Goal: Information Seeking & Learning: Learn about a topic

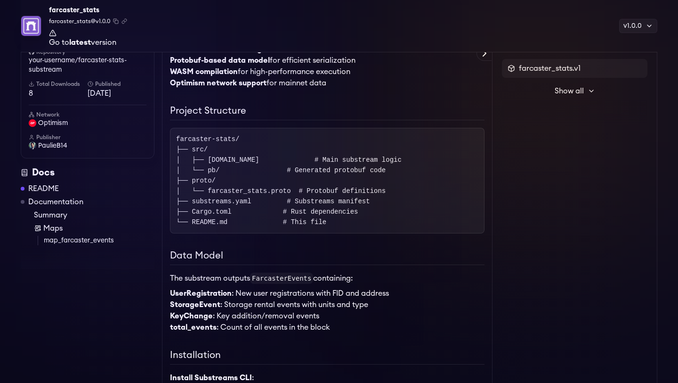
click at [87, 238] on link "map_farcaster_events" at bounding box center [99, 240] width 111 height 9
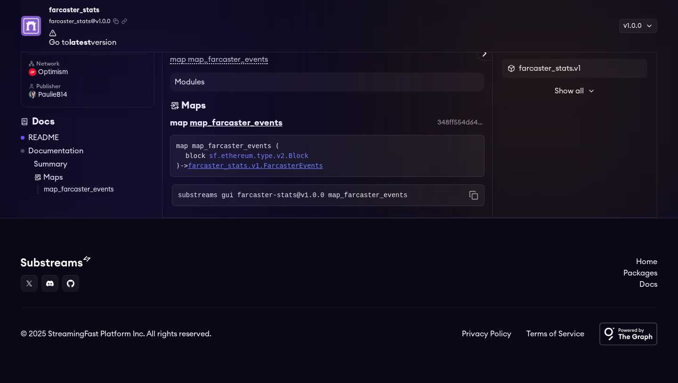
scroll to position [1983, 0]
click at [285, 199] on code "substreams gui farcaster-stats@v1.0.0 map_farcaster_events" at bounding box center [292, 194] width 229 height 9
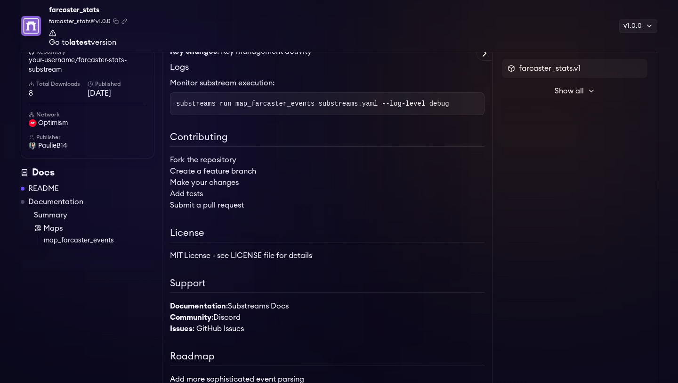
scroll to position [1458, 0]
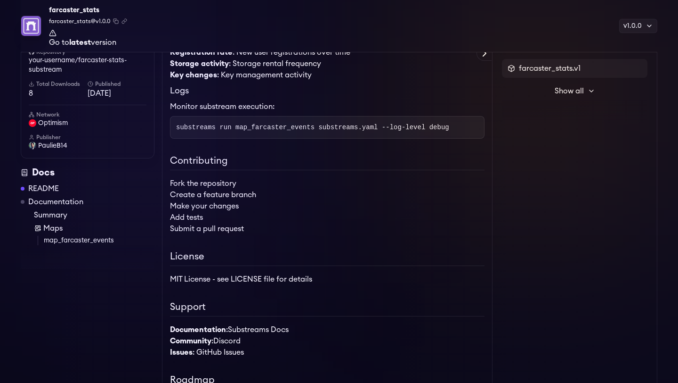
click at [588, 91] on icon at bounding box center [592, 91] width 8 height 8
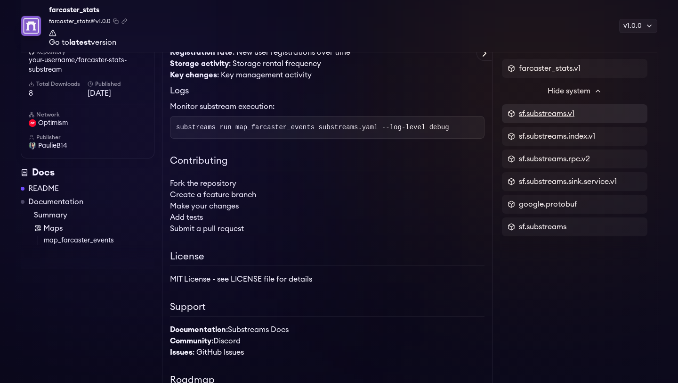
click at [534, 110] on span "sf.substreams.v1" at bounding box center [547, 113] width 56 height 11
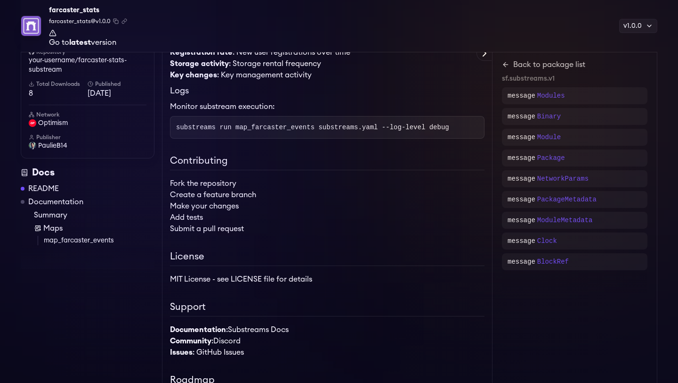
click at [563, 157] on p "Package" at bounding box center [552, 157] width 28 height 9
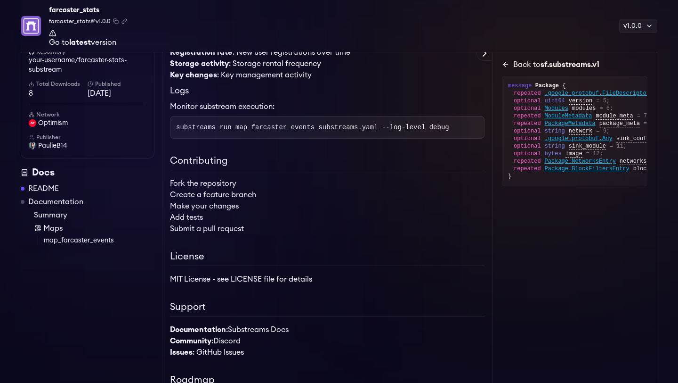
click at [505, 60] on link "Back to sf.substreams.v1" at bounding box center [575, 64] width 146 height 11
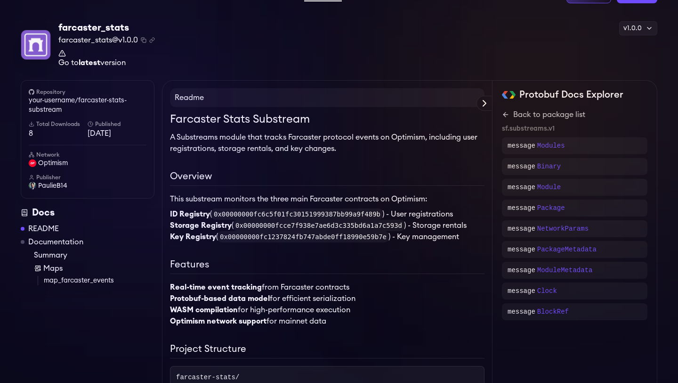
click at [62, 238] on link "Documentation" at bounding box center [55, 241] width 55 height 11
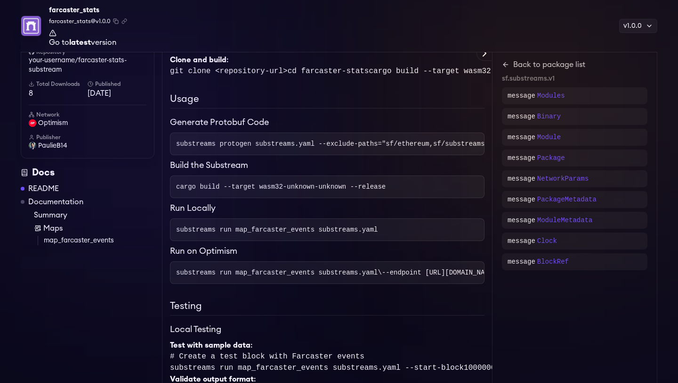
scroll to position [654, 0]
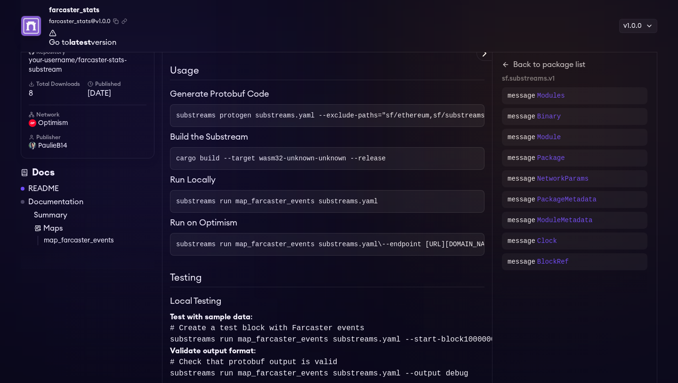
click at [285, 205] on span "substreams run map_farcaster_events substreams.yaml" at bounding box center [277, 201] width 202 height 8
copy span "map_farcaster_events"
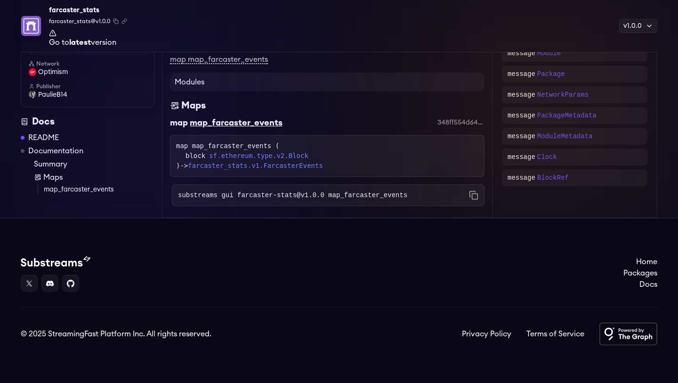
scroll to position [1983, 0]
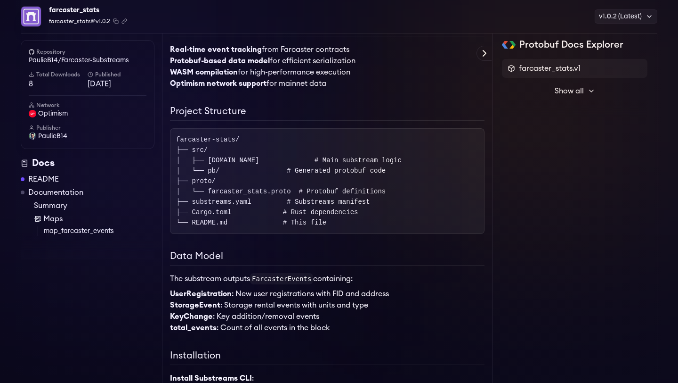
scroll to position [252, 0]
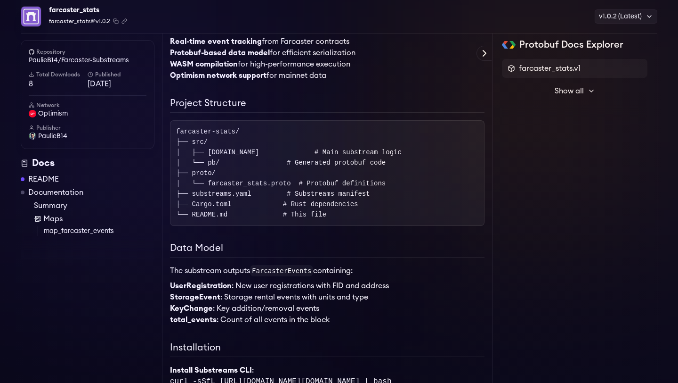
click at [260, 188] on code "farcaster-stats/ ├── src/ │ ├── [DOMAIN_NAME] # Main substream logic │ └── pb/ …" at bounding box center [289, 173] width 226 height 90
click at [225, 132] on code "farcaster-stats/ ├── src/ │ ├── [DOMAIN_NAME] # Main substream logic │ └── pb/ …" at bounding box center [289, 173] width 226 height 90
click at [234, 132] on code "farcaster-stats/ ├── src/ │ ├── [DOMAIN_NAME] # Main substream logic │ └── pb/ …" at bounding box center [289, 173] width 226 height 90
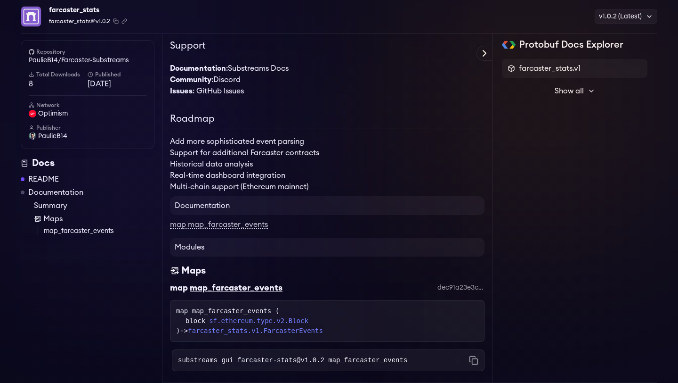
scroll to position [1583, 0]
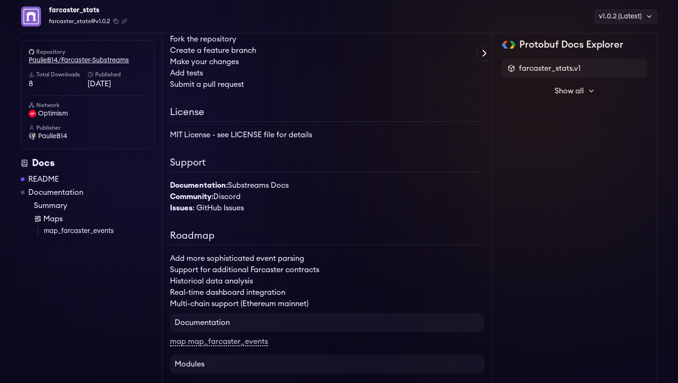
click at [98, 57] on link "PaulieB14/Farcaster-Substreams" at bounding box center [88, 60] width 118 height 9
